Goal: Task Accomplishment & Management: Use online tool/utility

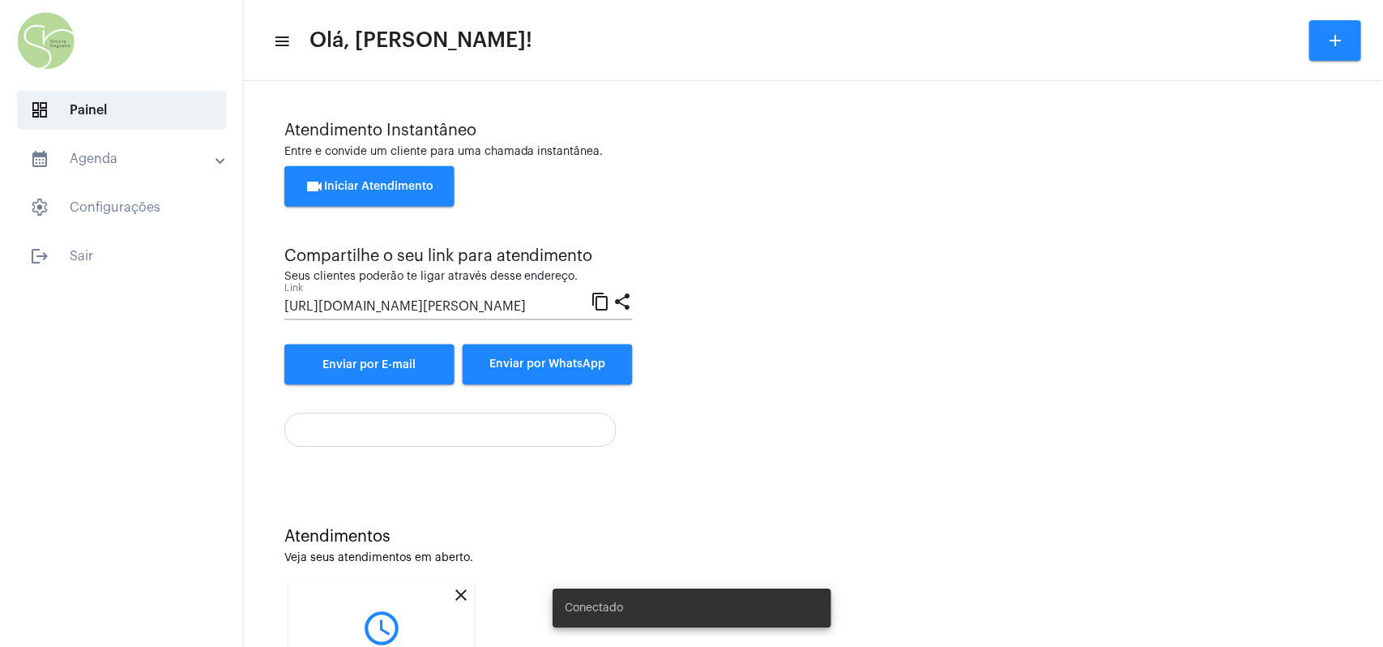
scroll to position [162, 0]
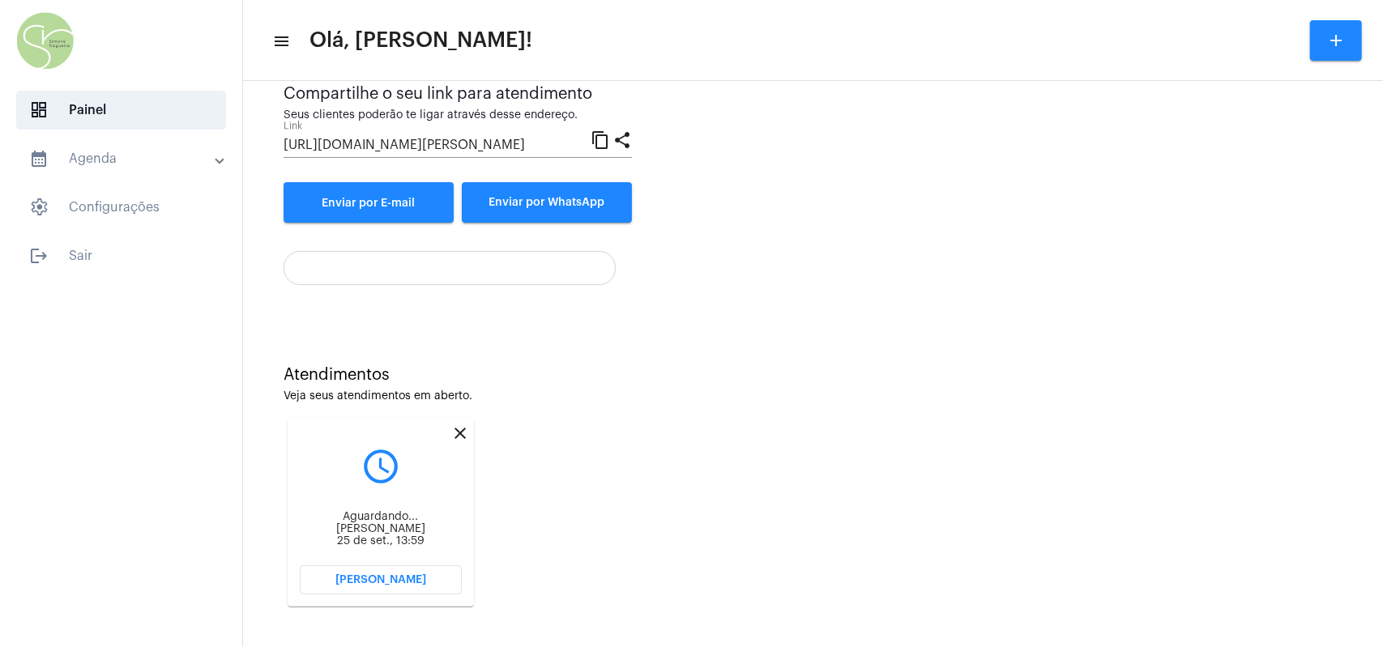
click at [357, 569] on span "[PERSON_NAME]" at bounding box center [380, 579] width 91 height 11
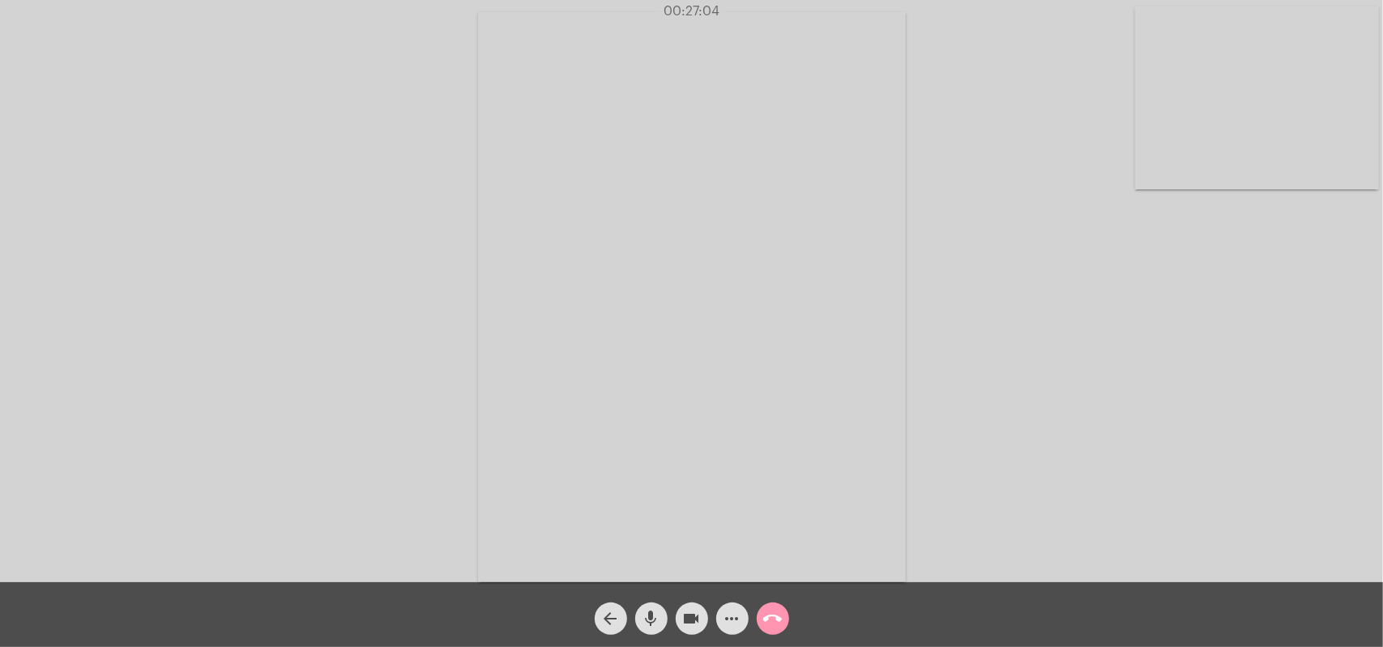
click at [776, 569] on mat-icon "call_end" at bounding box center [772, 618] width 19 height 19
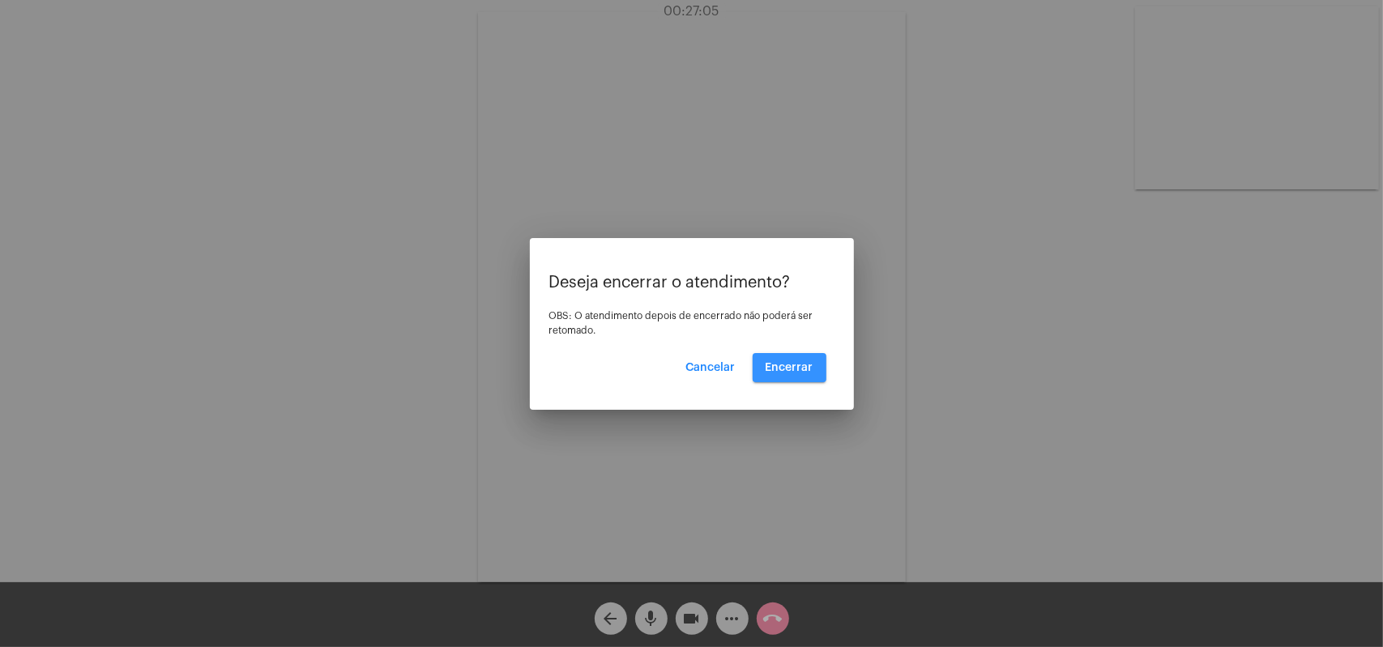
click at [786, 374] on button "Encerrar" at bounding box center [790, 367] width 74 height 29
